Goal: Navigation & Orientation: Find specific page/section

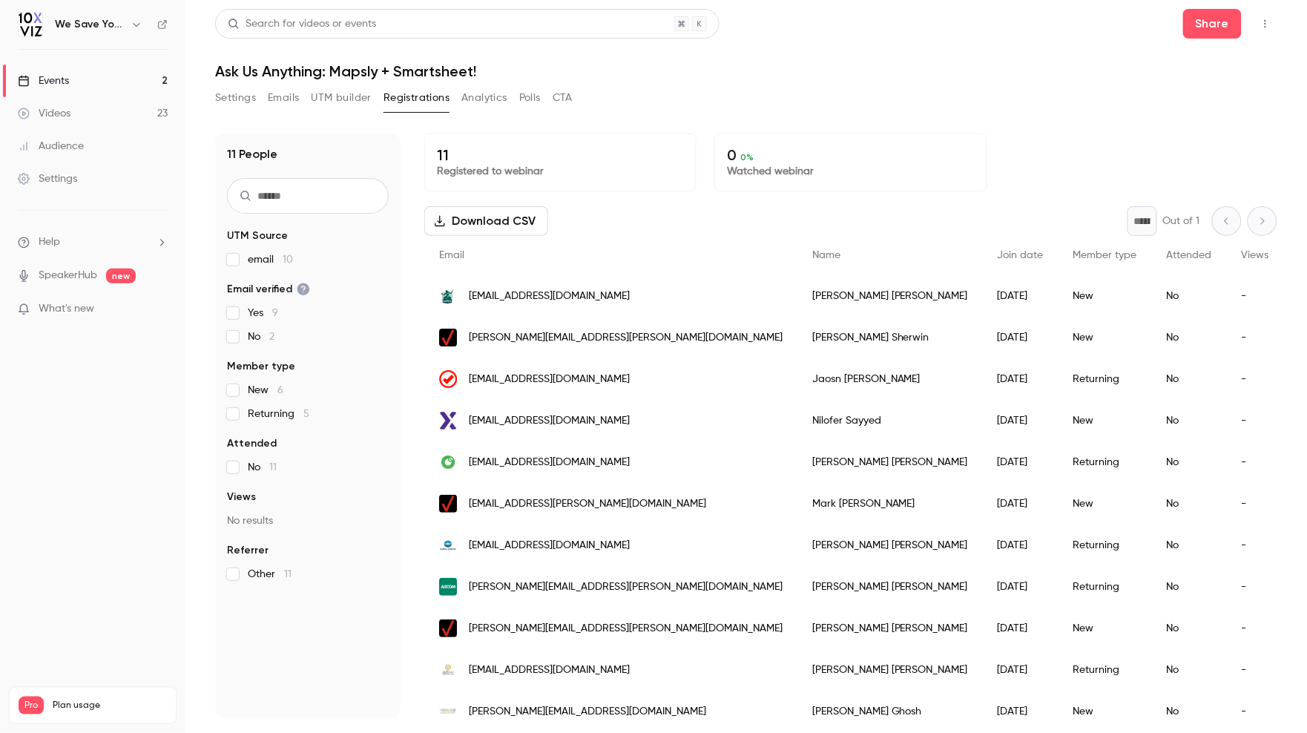
click at [66, 79] on div "Events" at bounding box center [43, 80] width 51 height 15
